Goal: Task Accomplishment & Management: Manage account settings

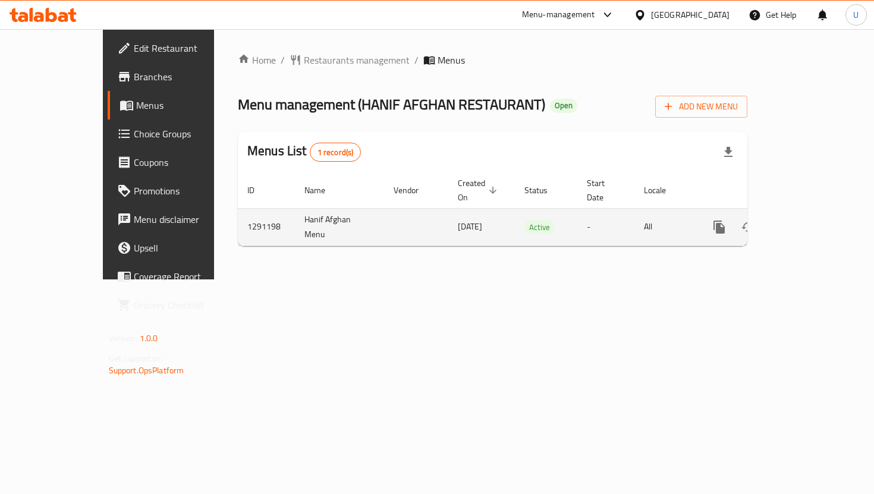
click at [817, 213] on link "enhanced table" at bounding box center [804, 227] width 29 height 29
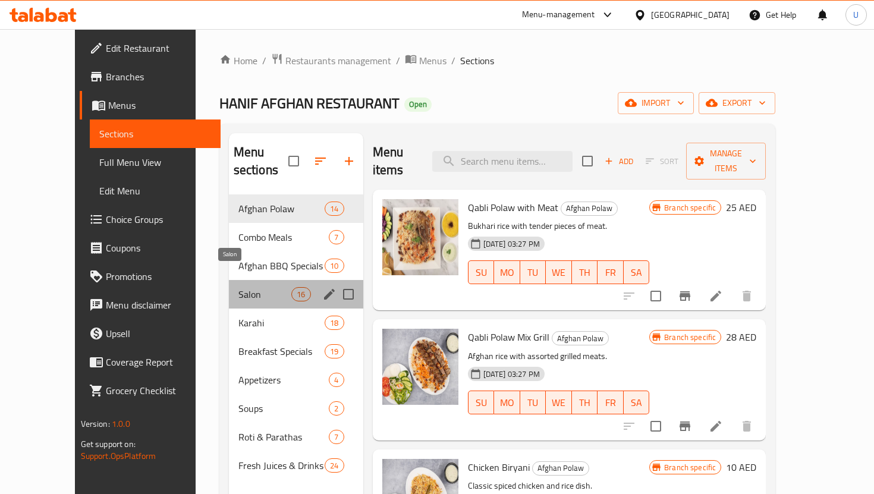
click at [238, 287] on span "Salon" at bounding box center [264, 294] width 53 height 14
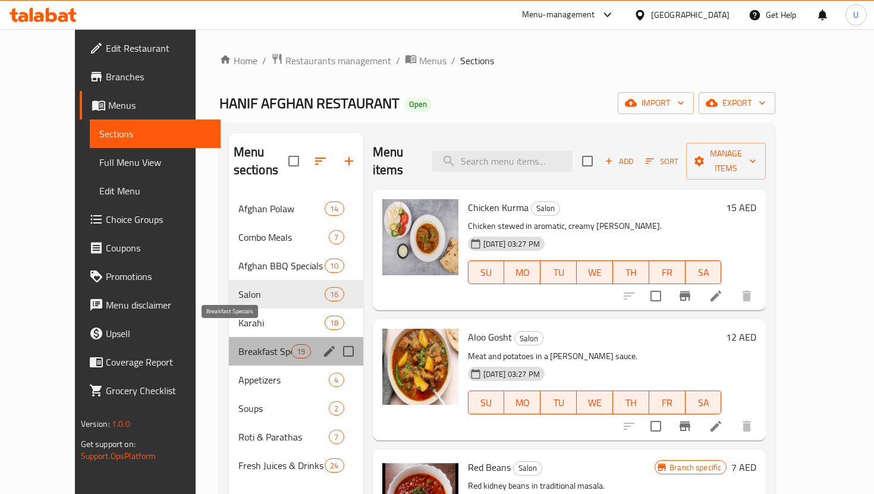
click at [238, 344] on span "Breakfast Specials" at bounding box center [264, 351] width 53 height 14
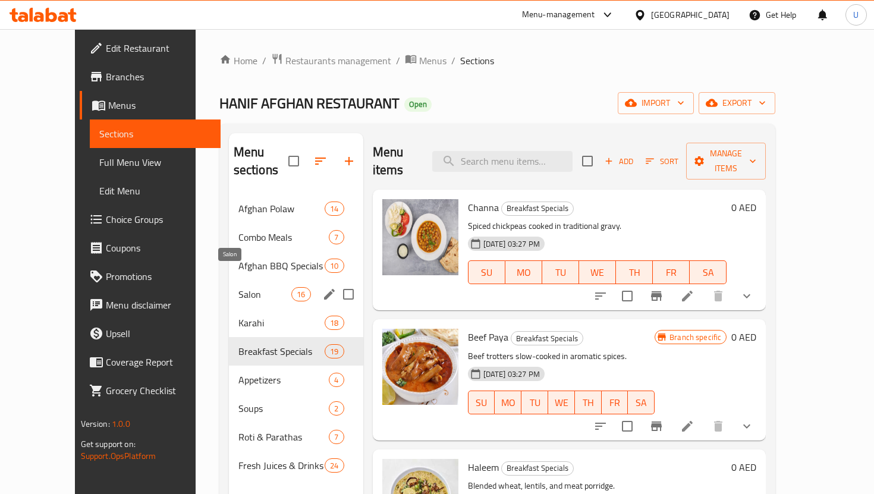
click at [238, 287] on span "Salon" at bounding box center [264, 294] width 53 height 14
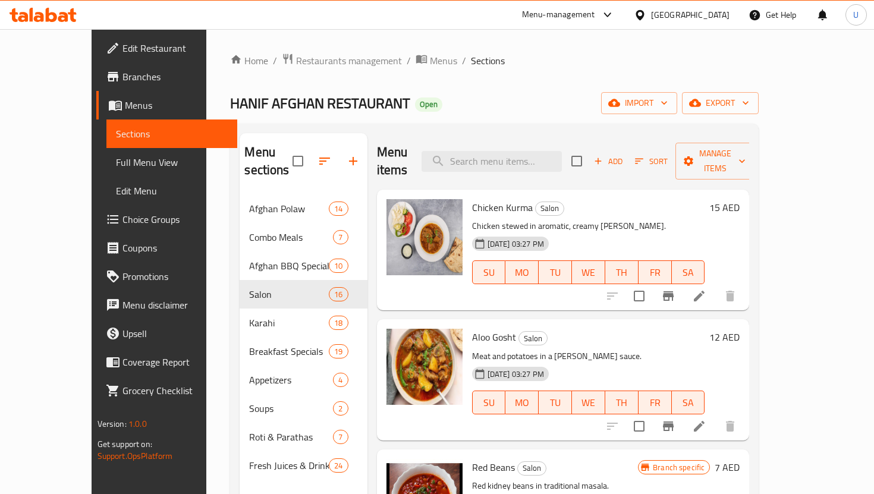
click at [624, 155] on span "Add" at bounding box center [608, 162] width 32 height 14
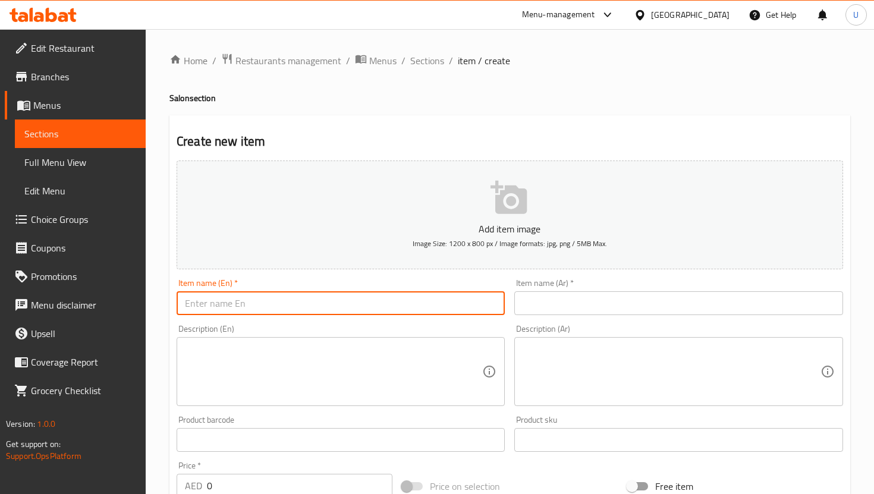
click at [307, 304] on input "text" at bounding box center [340, 303] width 328 height 24
type input "Cheese Bread"
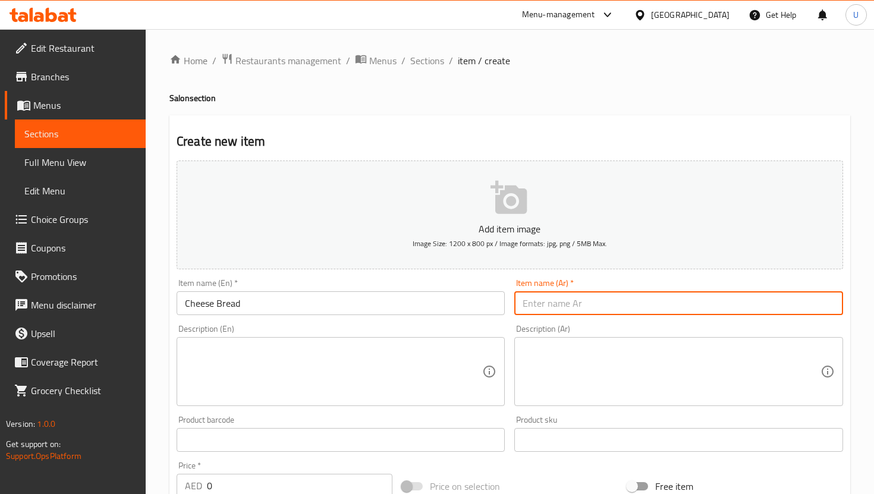
click at [557, 295] on input "text" at bounding box center [678, 303] width 328 height 24
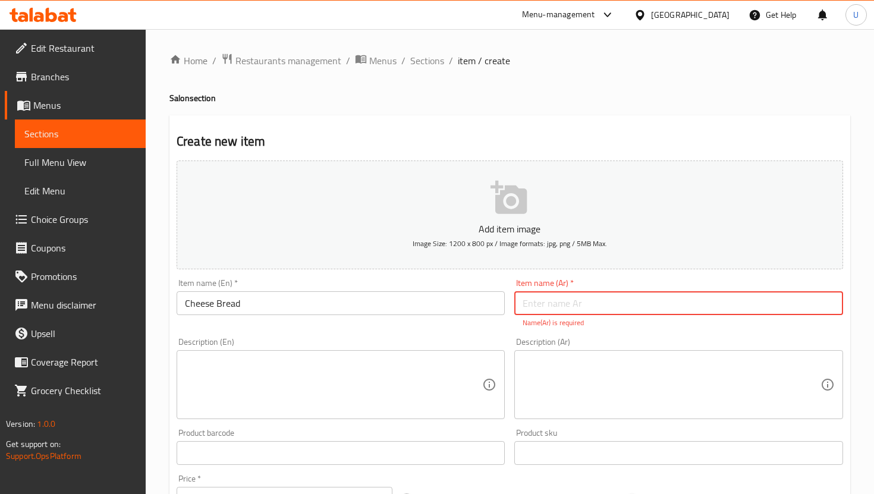
paste input "Manakish bil Jibneh"
type input "Manakish bil Jibneh"
paste input "مناقيش بالجبنة)"
type input "مناقيش بالجبنة"
click at [445, 393] on textarea at bounding box center [333, 385] width 297 height 56
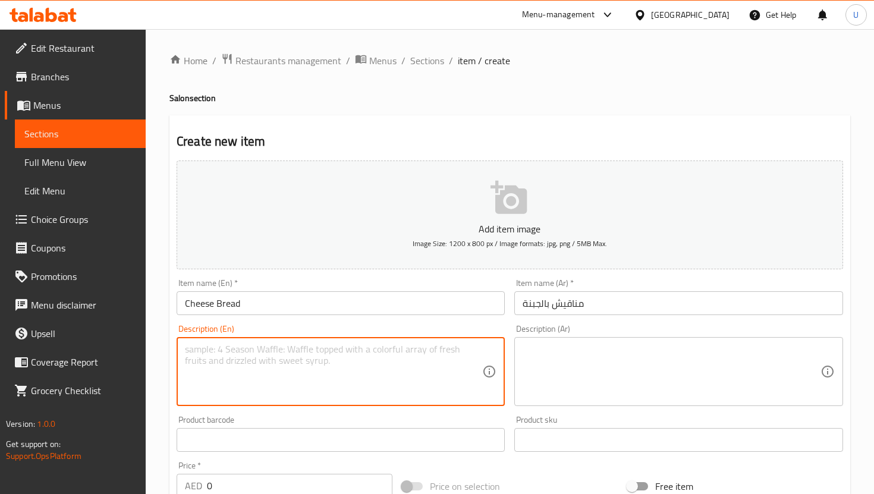
paste textarea "A delicious flatbread or pastry topped or filled with cheese."
type textarea "A delicious flatbread or pastry topped or filled with cheese."
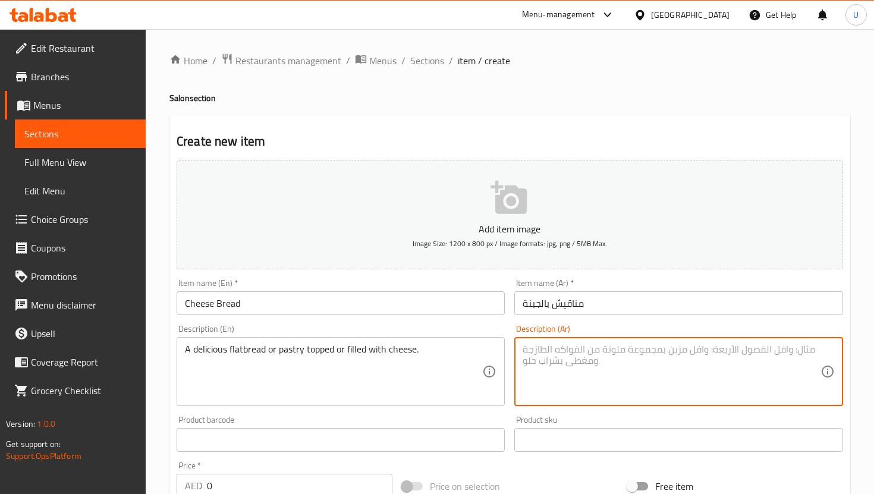
click at [582, 364] on textarea at bounding box center [670, 371] width 297 height 56
paste textarea "فطيرة لذيذة أو خبز محشو أو مغطى بالجبنة."
type textarea "فطيرة لذيذة أو خبز محشو أو مغطى بالجبنة"
click at [429, 448] on input "text" at bounding box center [340, 440] width 328 height 24
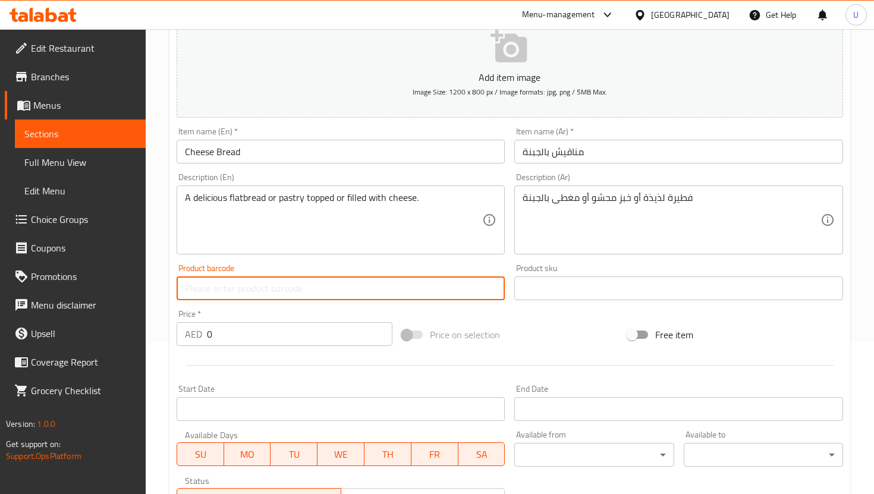
scroll to position [160, 0]
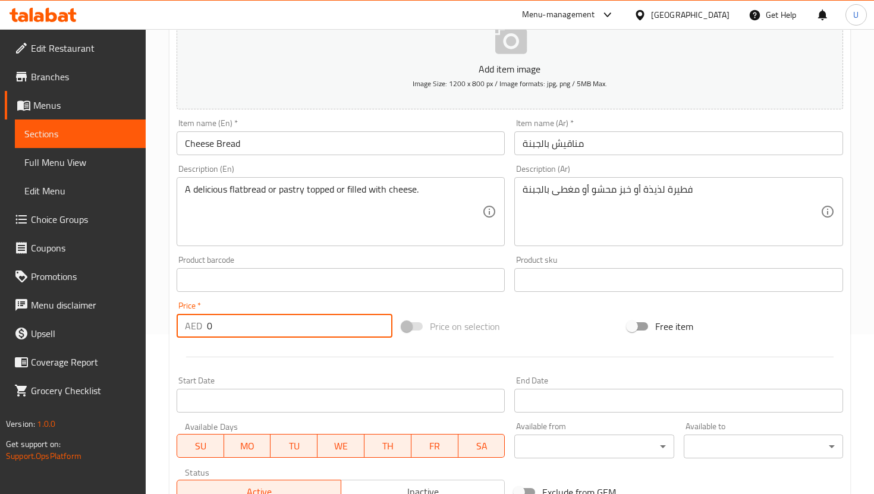
click at [304, 336] on input "0" at bounding box center [299, 326] width 185 height 24
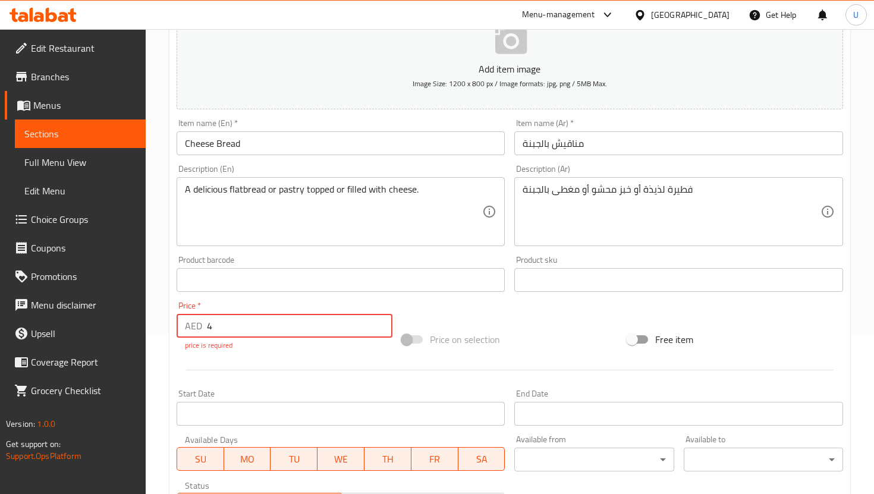
type input "4"
click at [419, 337] on span at bounding box center [412, 339] width 34 height 23
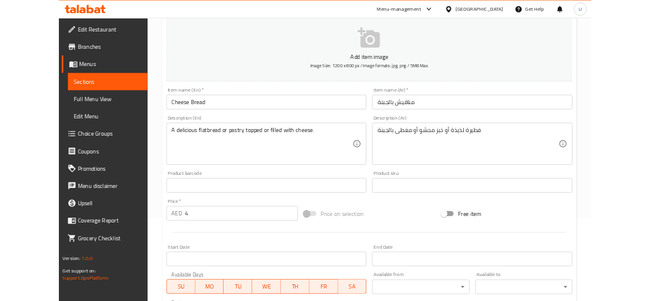
scroll to position [0, 0]
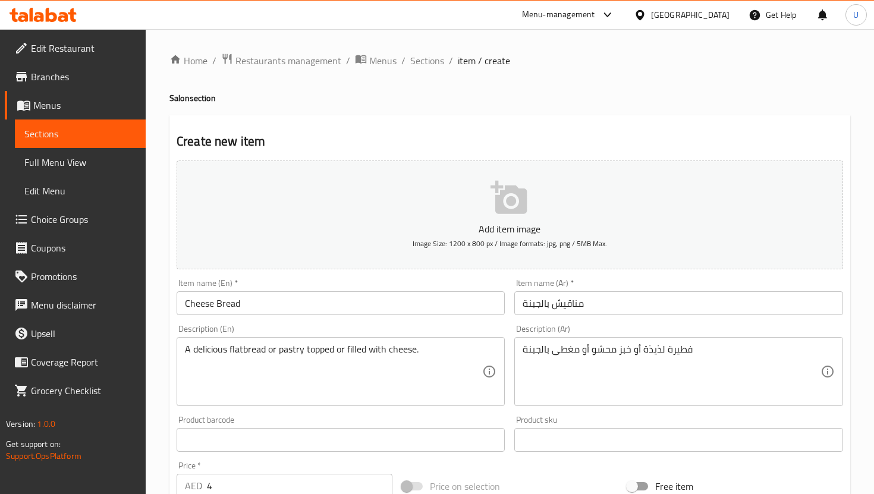
click at [305, 199] on button "Add item image Image Size: 1200 x 800 px / Image formats: jpg, png / 5MB Max." at bounding box center [509, 214] width 666 height 109
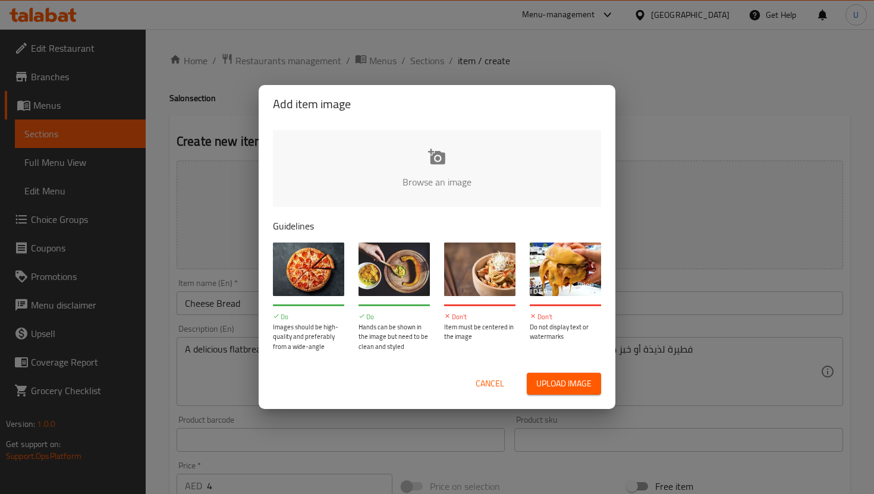
click at [435, 165] on input "file" at bounding box center [838, 185] width 1131 height 111
type input "C:\fakepath\WhatsApp Image [DATE] 3.33.34 PM.jpeg"
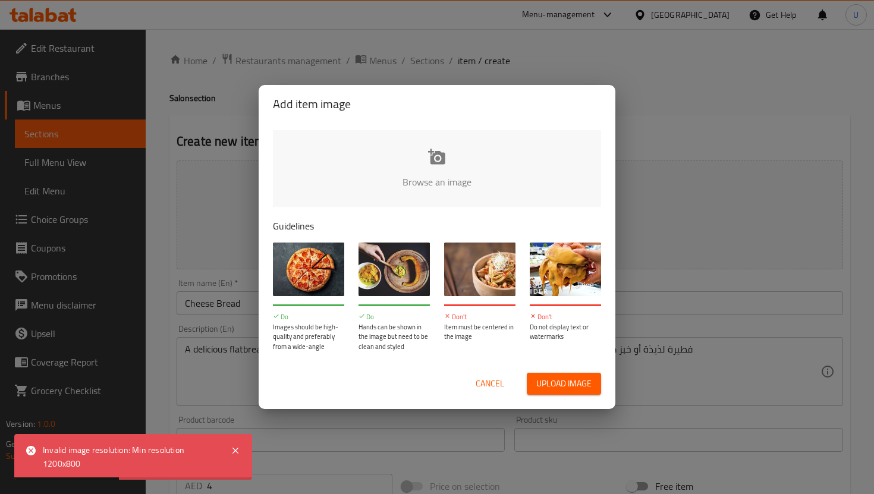
click at [559, 388] on span "Upload image" at bounding box center [563, 383] width 55 height 15
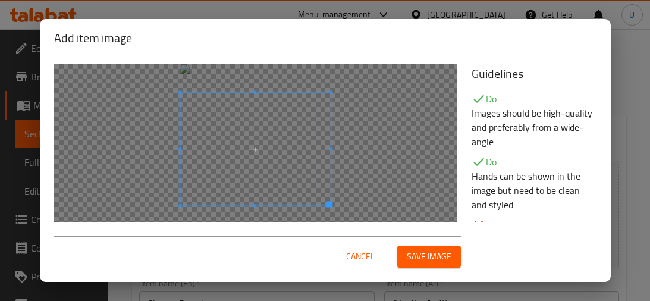
click at [267, 132] on span at bounding box center [255, 148] width 150 height 113
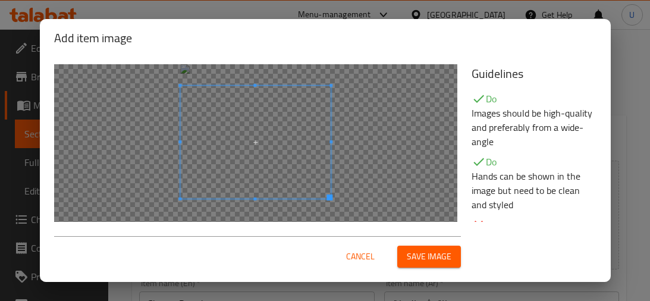
click at [308, 141] on span at bounding box center [255, 142] width 150 height 113
click at [431, 253] on span "Save image" at bounding box center [428, 256] width 45 height 15
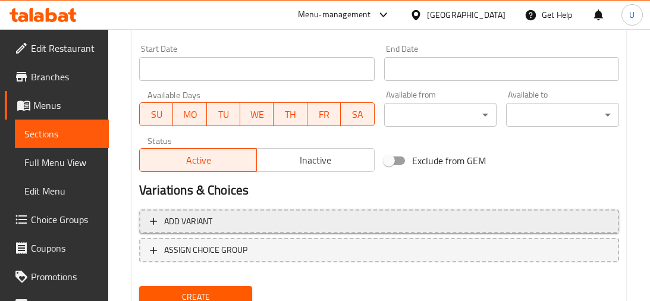
scroll to position [556, 0]
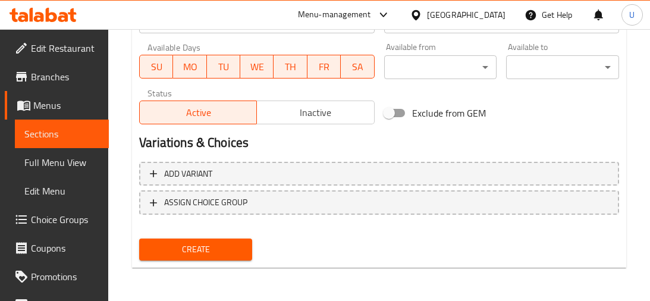
click at [197, 245] on span "Create" at bounding box center [196, 249] width 94 height 15
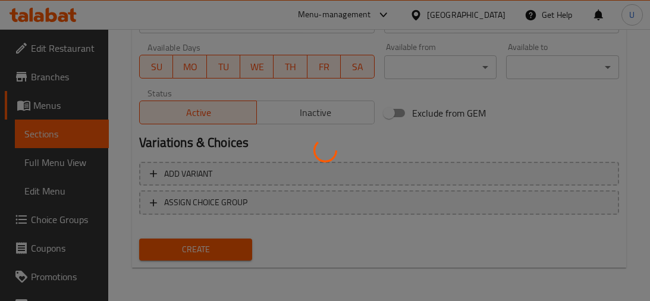
type input "0"
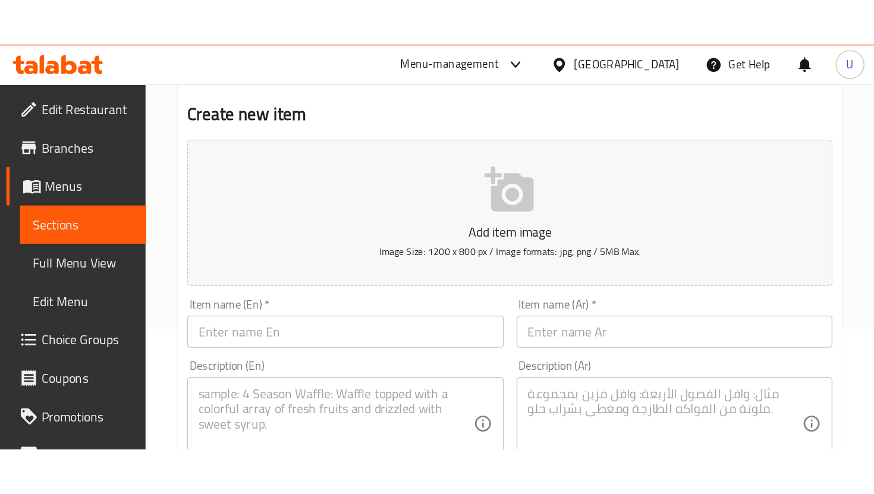
scroll to position [0, 0]
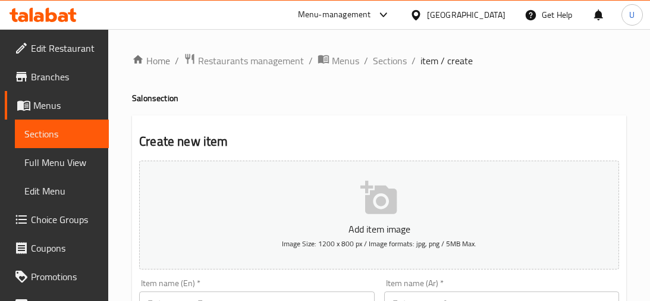
click at [84, 130] on span "Sections" at bounding box center [61, 134] width 75 height 14
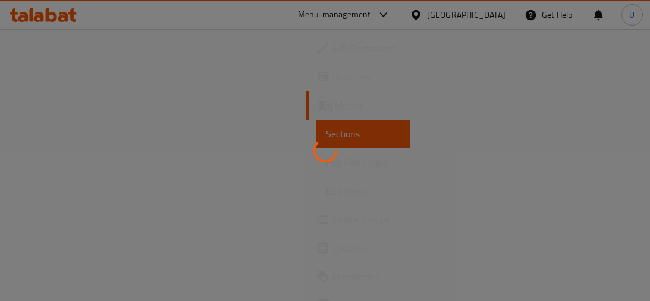
click at [57, 146] on div at bounding box center [325, 150] width 650 height 301
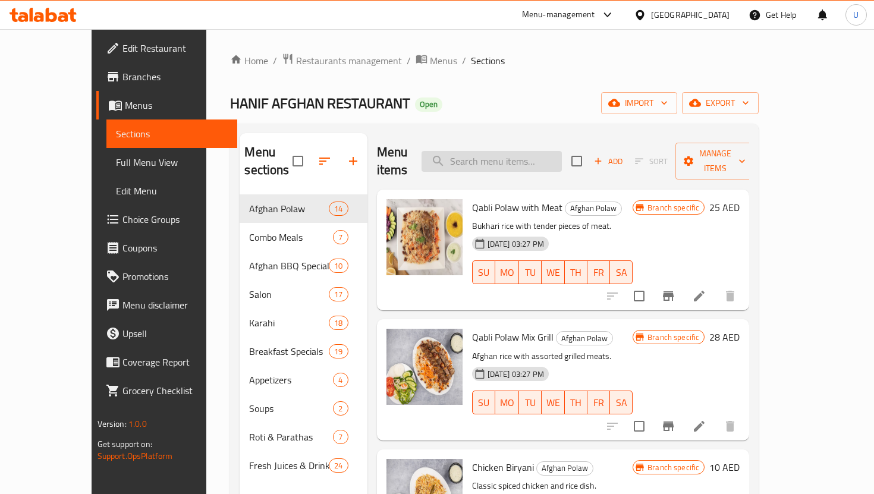
click at [499, 151] on input "search" at bounding box center [491, 161] width 140 height 21
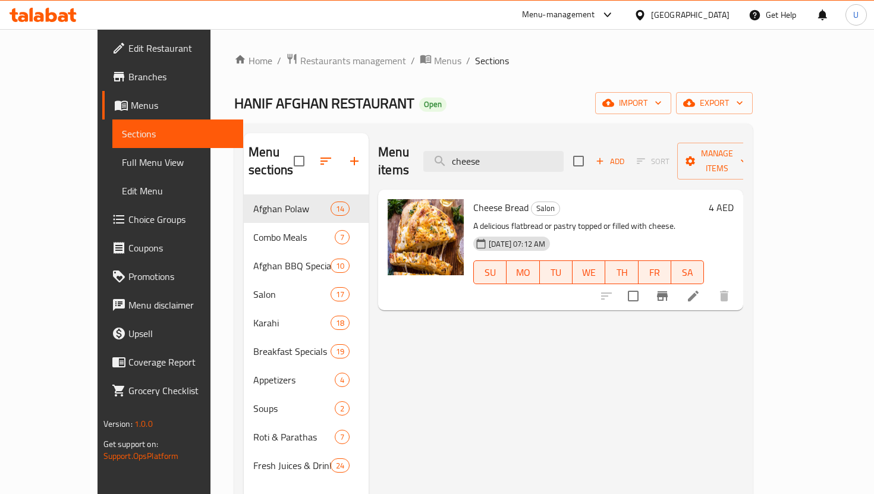
type input "cheese"
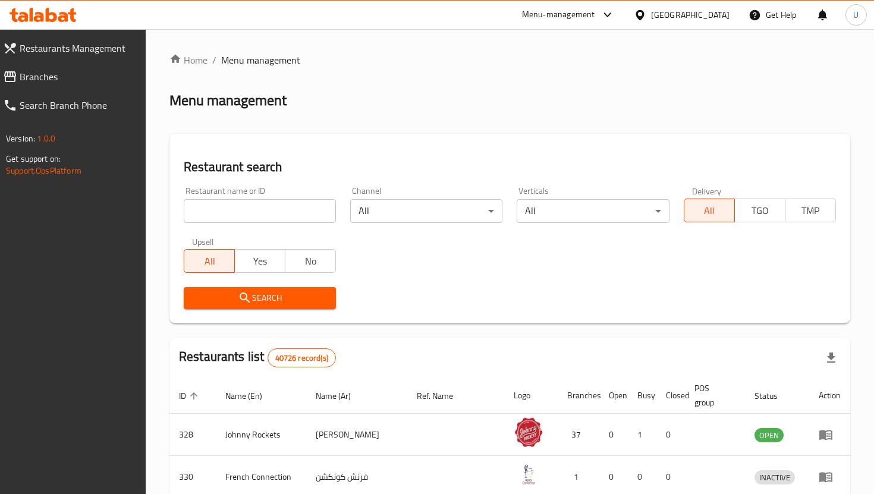
click at [269, 210] on input "search" at bounding box center [260, 211] width 152 height 24
type input "n"
type input "himalaya veg"
click button "Search" at bounding box center [260, 298] width 152 height 22
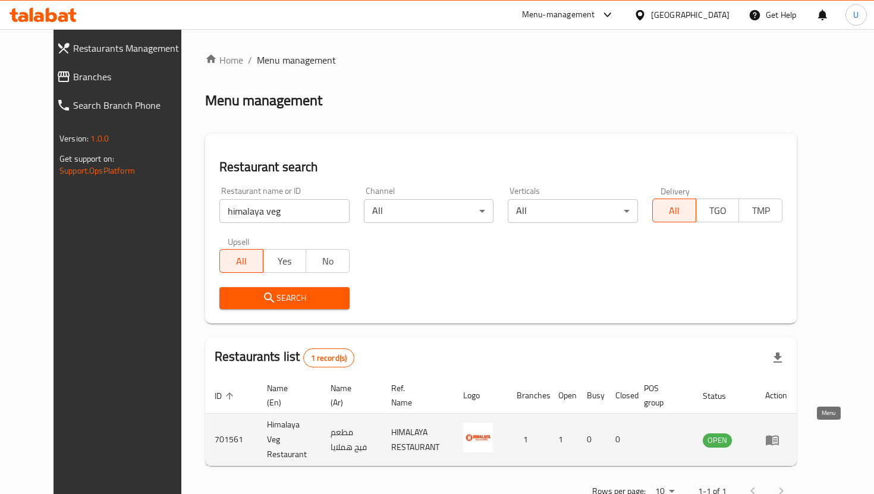
click at [778, 435] on icon "enhanced table" at bounding box center [771, 440] width 13 height 10
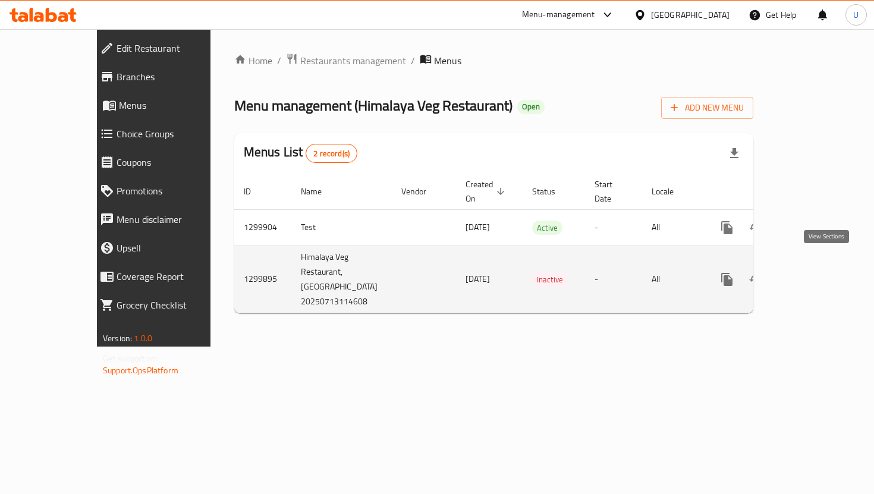
click at [819, 272] on icon "enhanced table" at bounding box center [812, 279] width 14 height 14
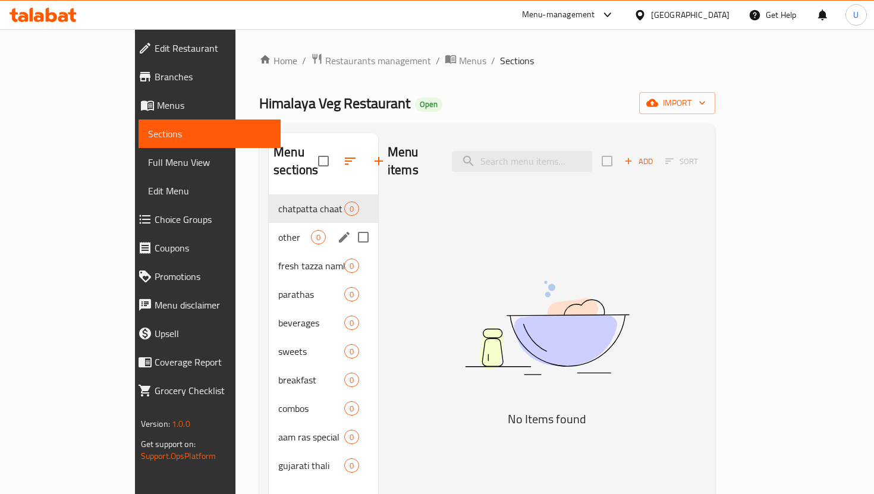
click at [278, 230] on span "other" at bounding box center [294, 237] width 33 height 14
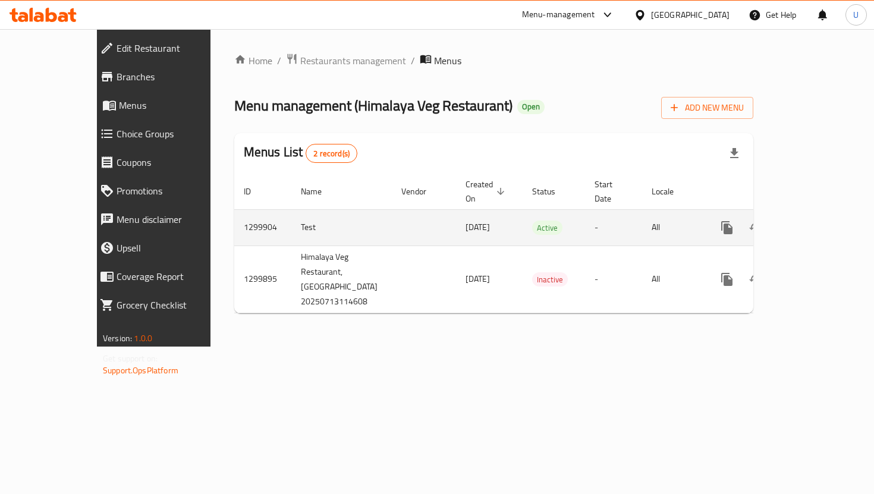
click at [827, 223] on link "enhanced table" at bounding box center [812, 227] width 29 height 29
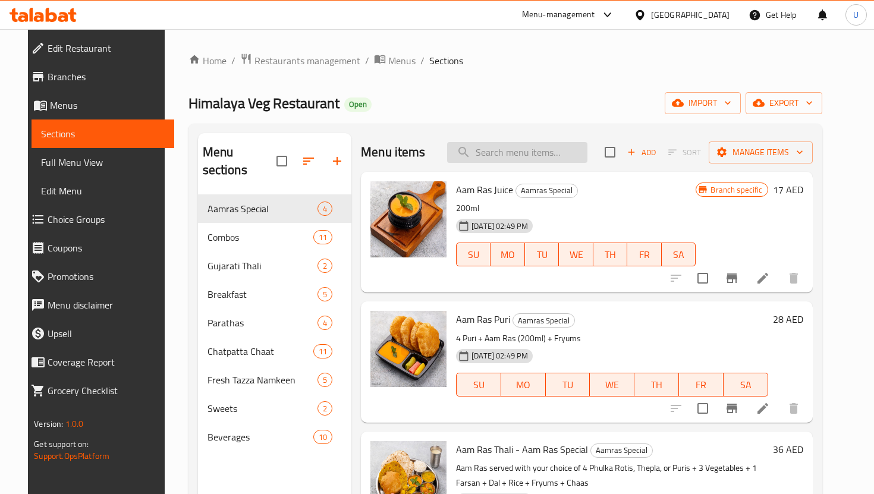
click at [524, 155] on input "search" at bounding box center [517, 152] width 140 height 21
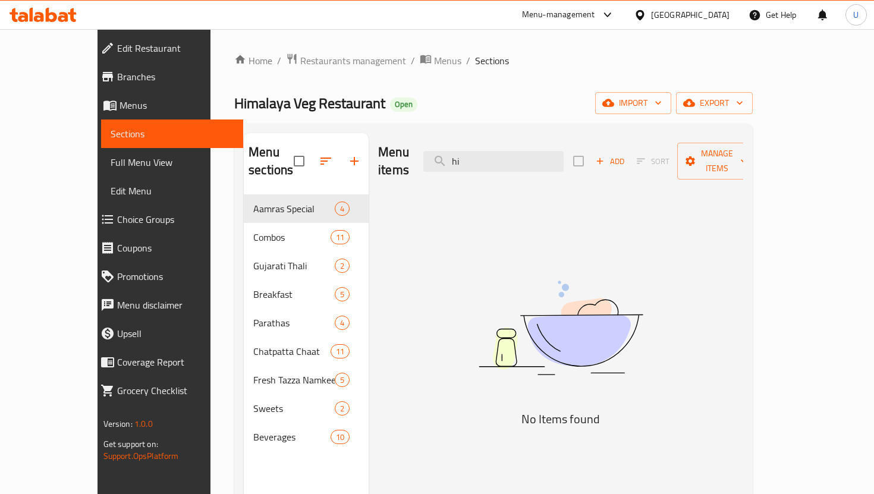
type input "h"
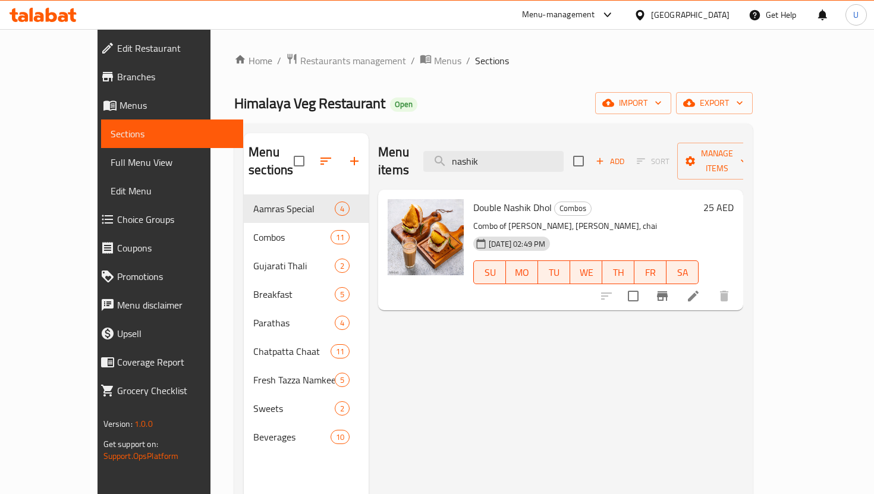
type input "nashik"
click at [505, 198] on span "Double Nashik Dhol" at bounding box center [512, 207] width 78 height 18
click at [493, 198] on span "Double Nashik Dhol" at bounding box center [512, 207] width 78 height 18
click at [710, 285] on li at bounding box center [692, 295] width 33 height 21
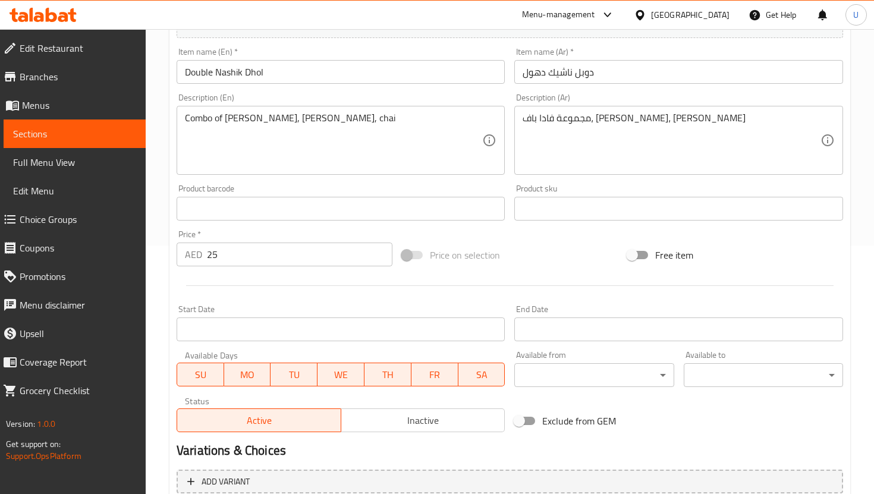
scroll to position [341, 0]
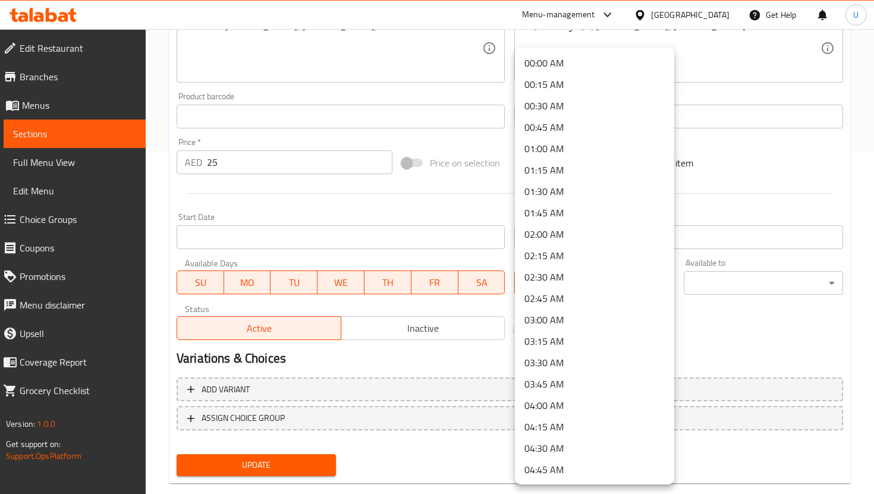
click at [616, 402] on li "12:00 PM" at bounding box center [594, 405] width 159 height 21
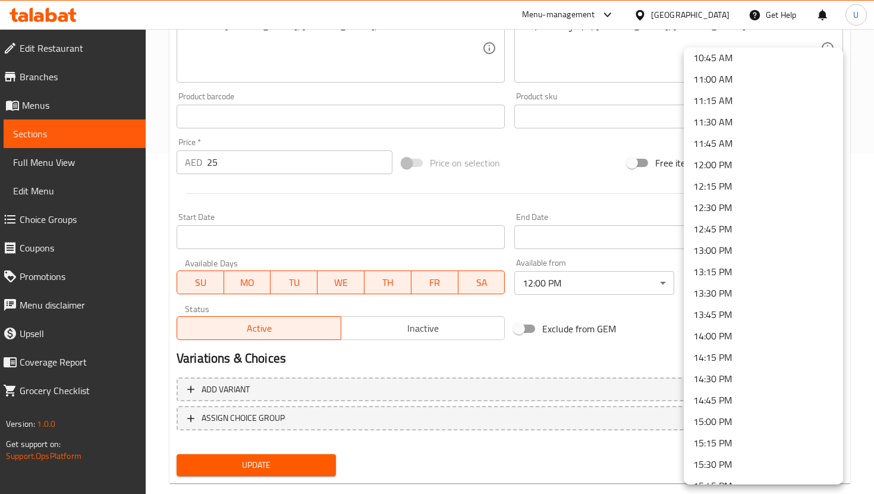
scroll to position [972, 0]
